Goal: Check status

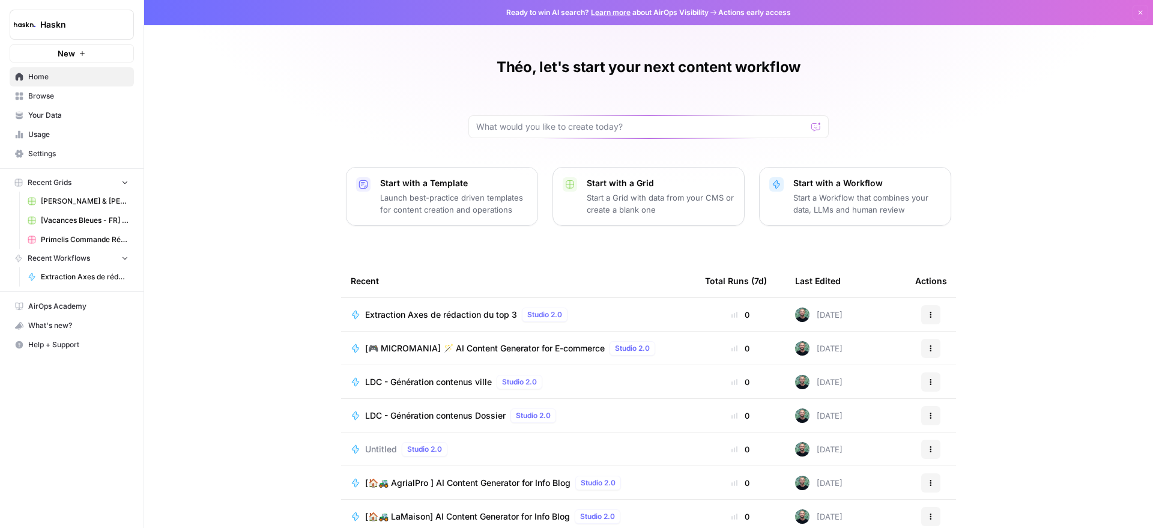
click at [31, 133] on span "Usage" at bounding box center [78, 134] width 100 height 11
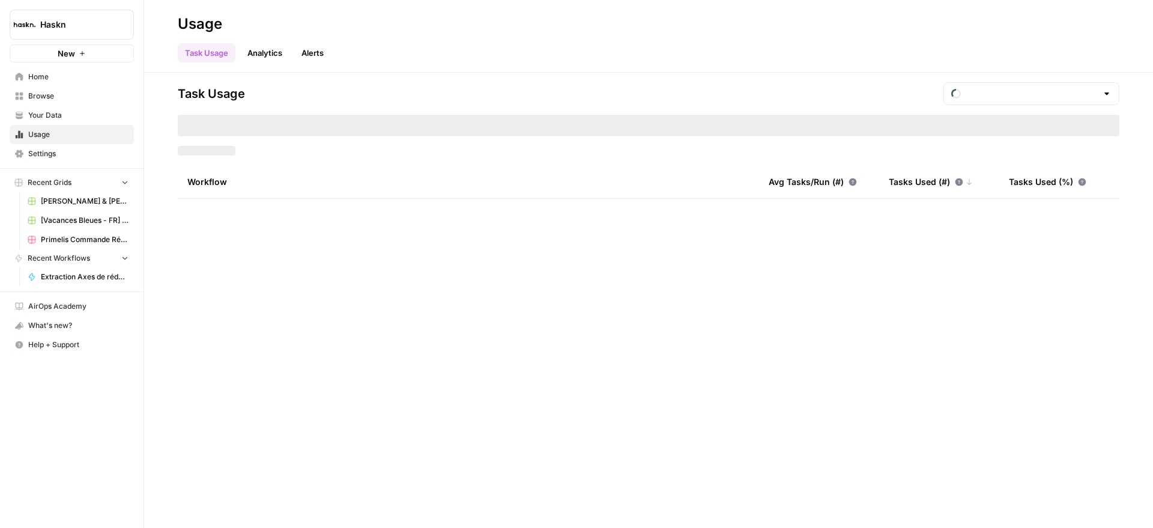
type input "August Tasks"
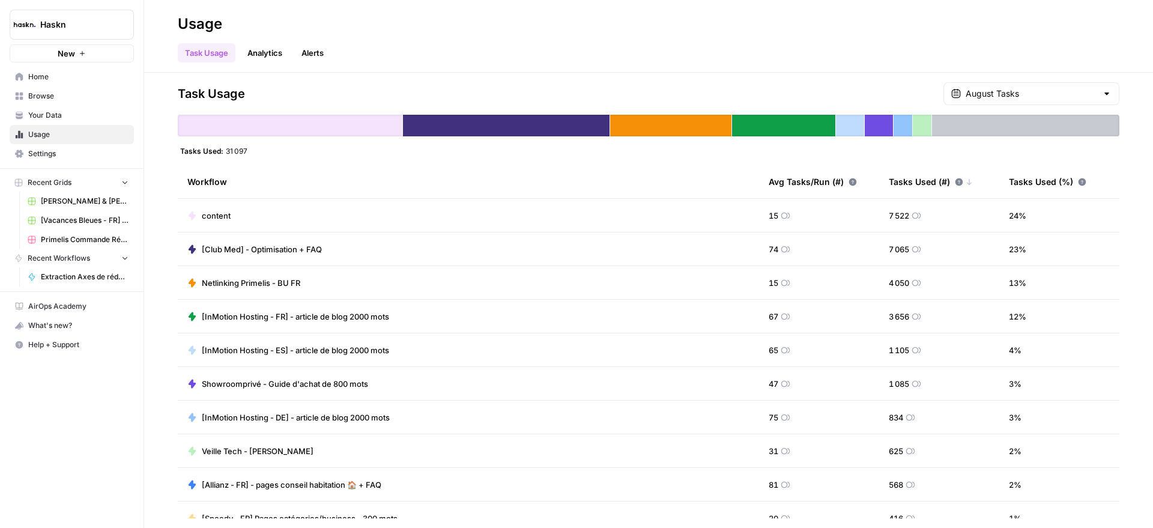
click at [759, 507] on td "20" at bounding box center [819, 517] width 120 height 33
